Goal: Information Seeking & Learning: Understand process/instructions

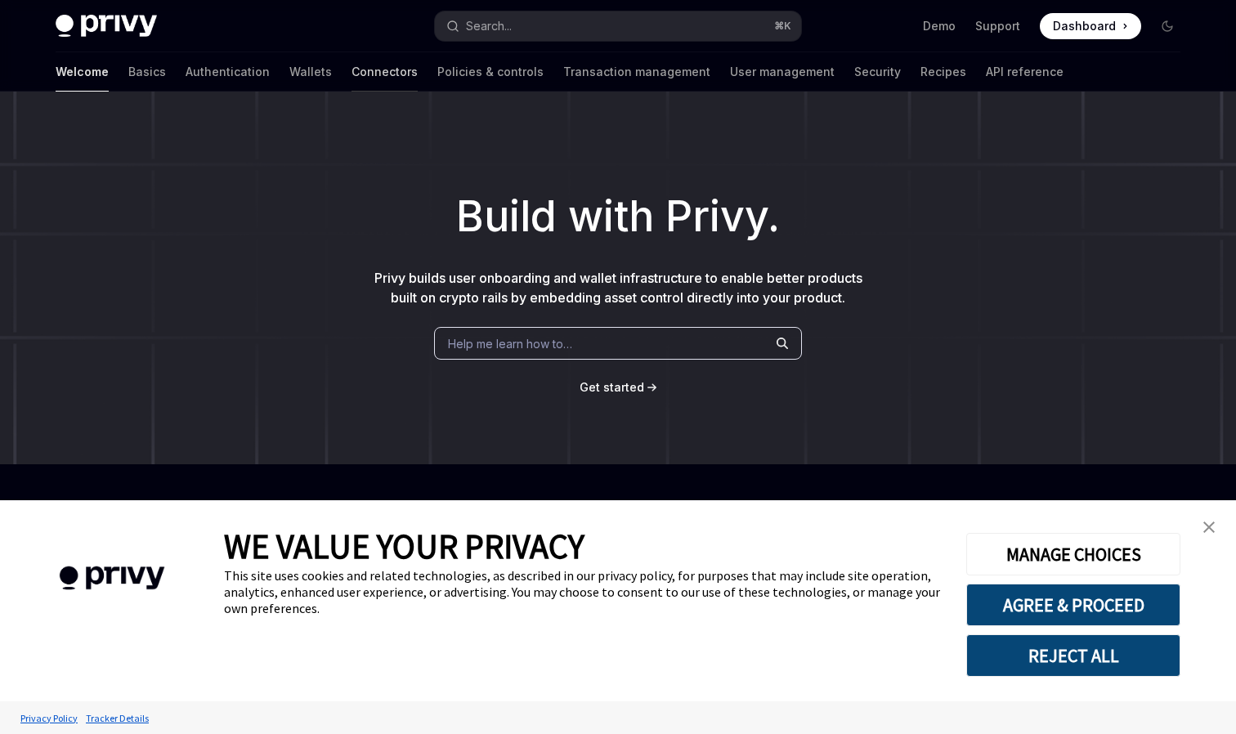
click at [351, 67] on link "Connectors" at bounding box center [384, 71] width 66 height 39
type textarea "*"
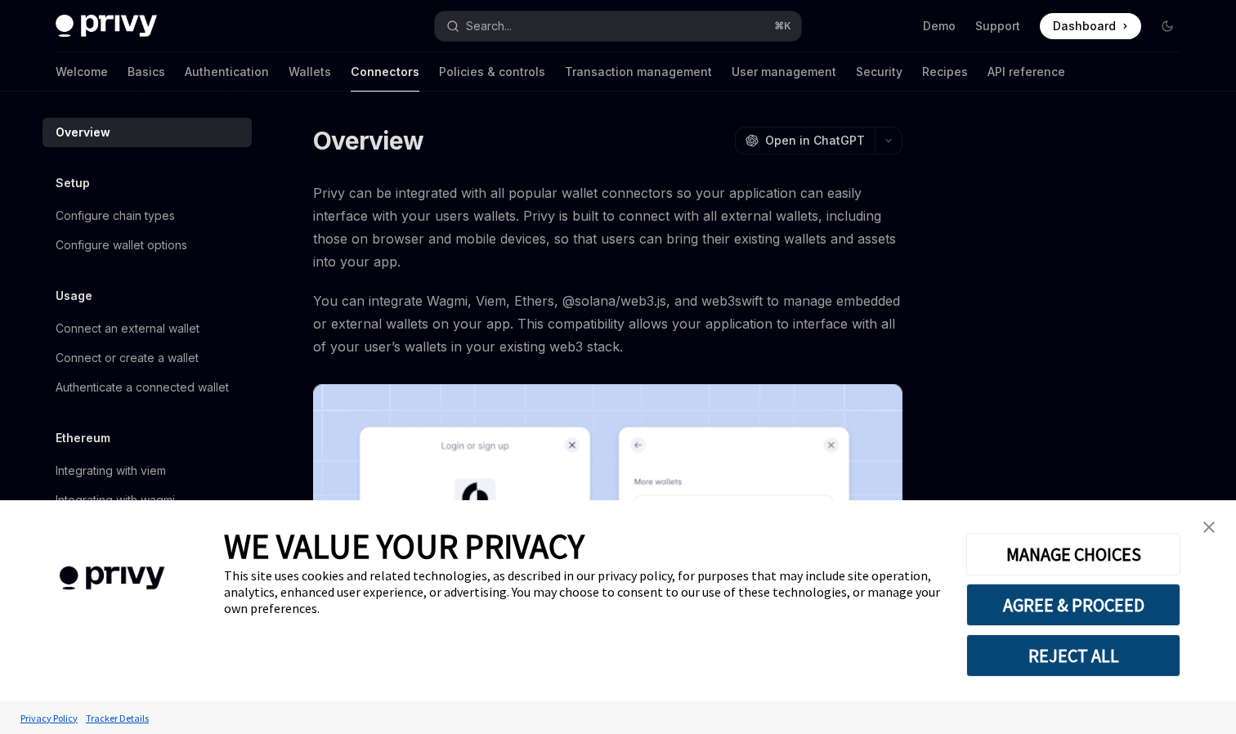
click at [1123, 657] on button "REJECT ALL" at bounding box center [1073, 655] width 214 height 43
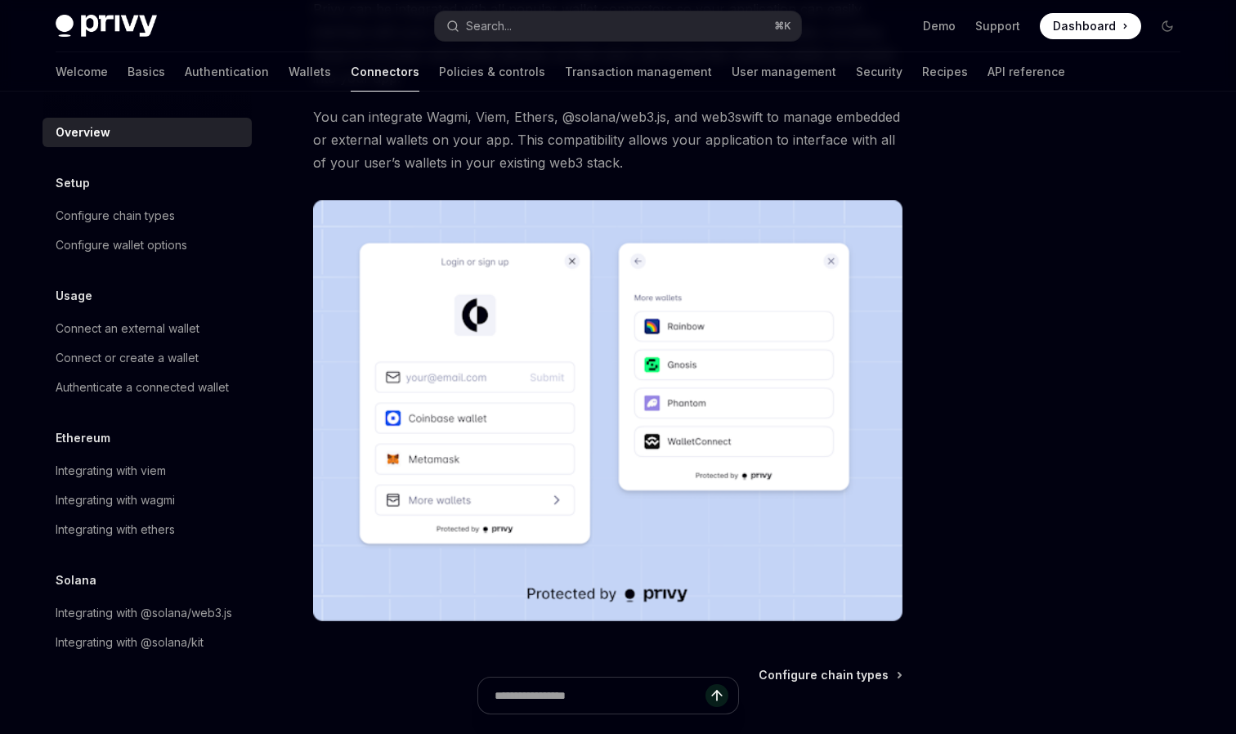
scroll to position [98, 0]
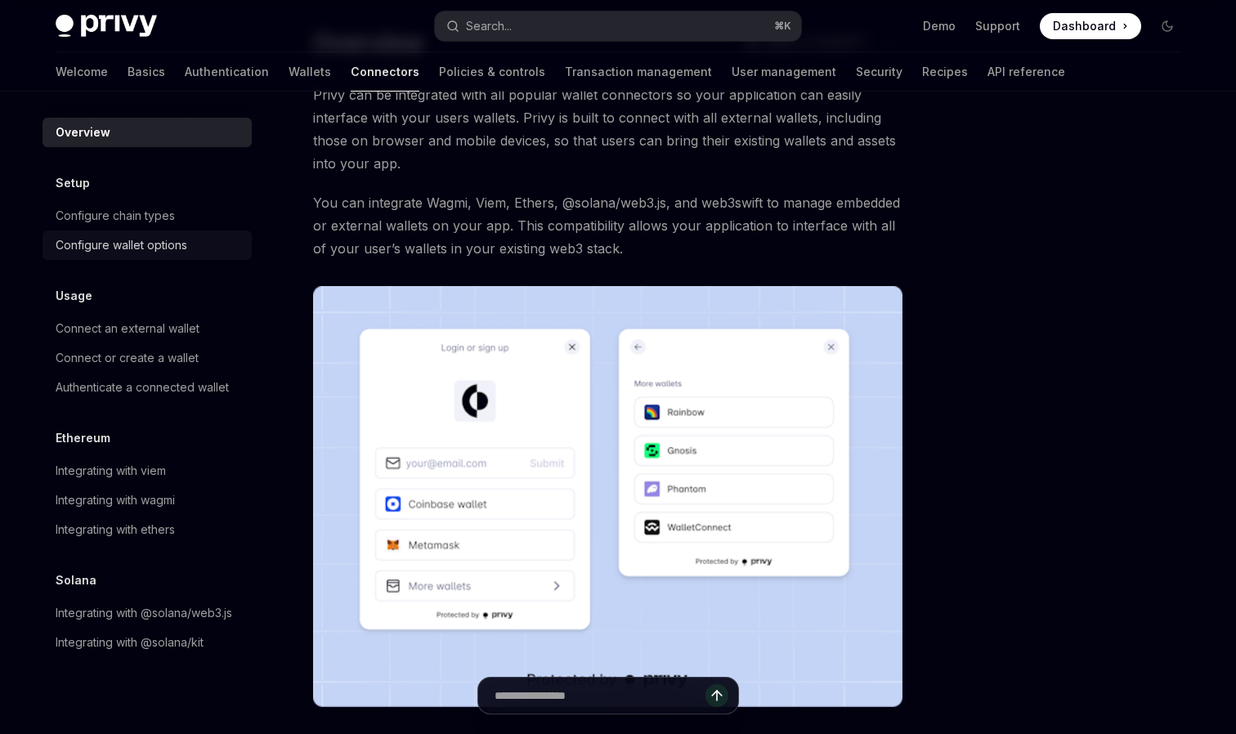
click at [148, 244] on div "Configure wallet options" at bounding box center [122, 245] width 132 height 20
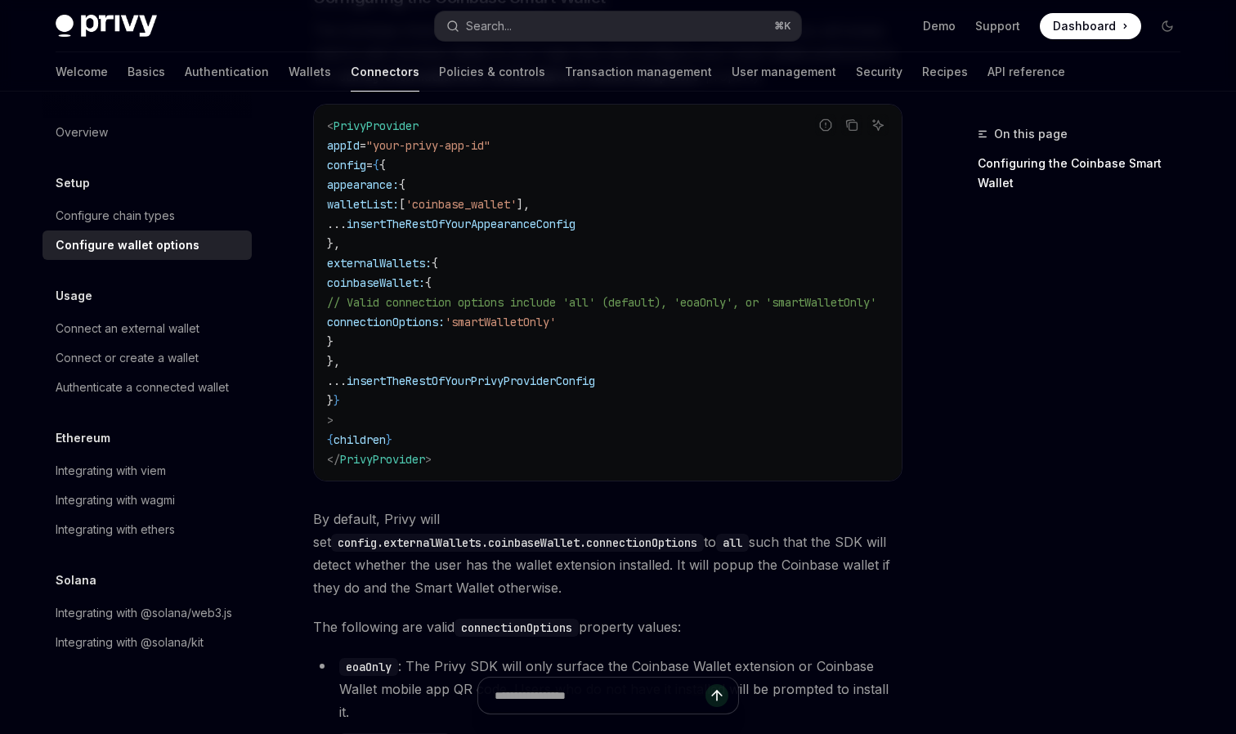
scroll to position [2358, 0]
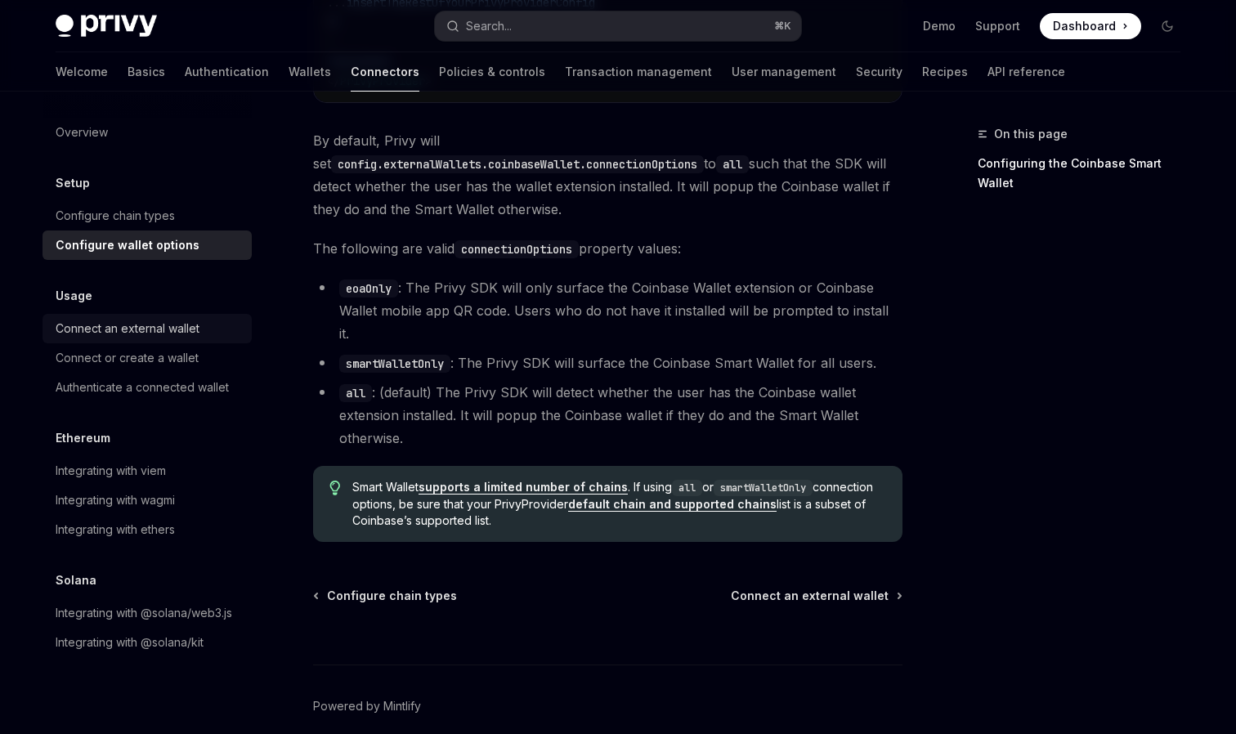
click at [131, 329] on div "Connect an external wallet" at bounding box center [128, 329] width 144 height 20
type textarea "*"
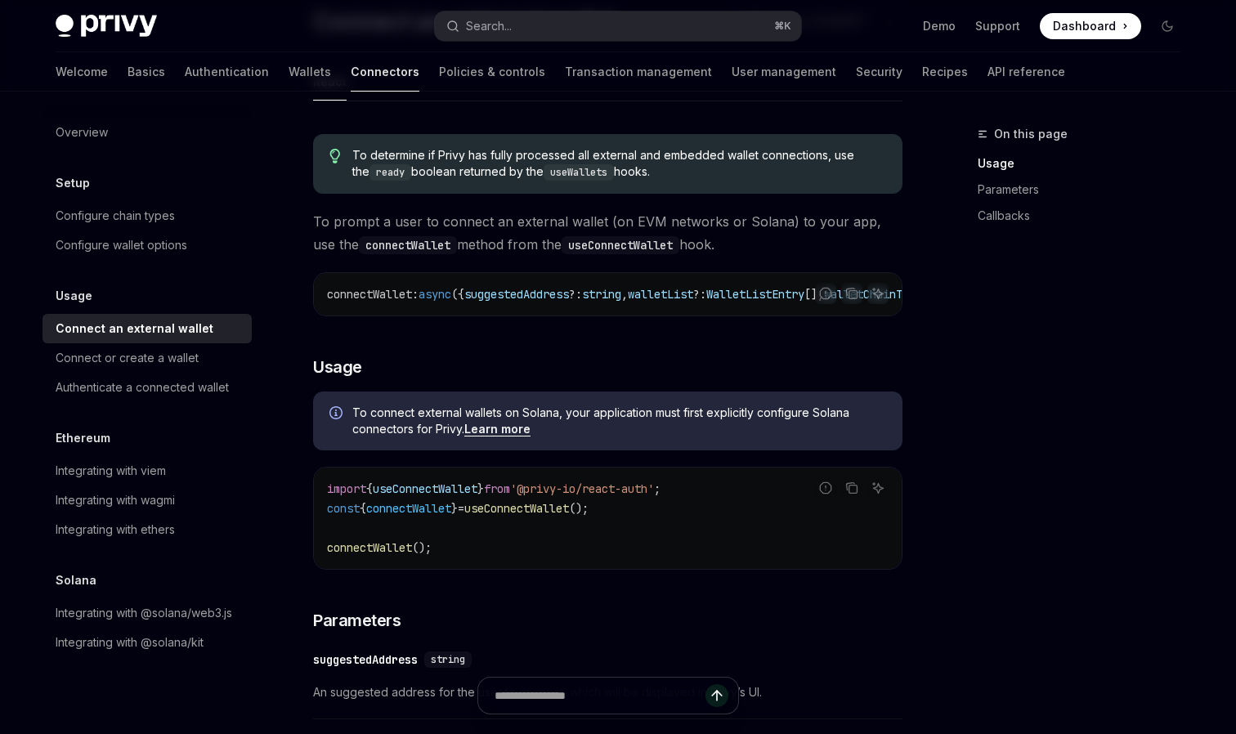
scroll to position [403, 0]
